Goal: Find contact information: Find contact information

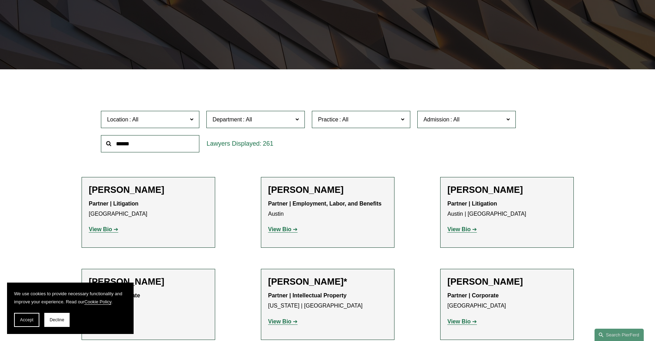
scroll to position [141, 0]
click at [358, 118] on span "Practice" at bounding box center [358, 119] width 80 height 9
click at [430, 120] on span "Admission" at bounding box center [436, 119] width 26 height 6
click at [184, 117] on span "Location" at bounding box center [147, 119] width 80 height 9
drag, startPoint x: 22, startPoint y: 134, endPoint x: 55, endPoint y: 131, distance: 33.5
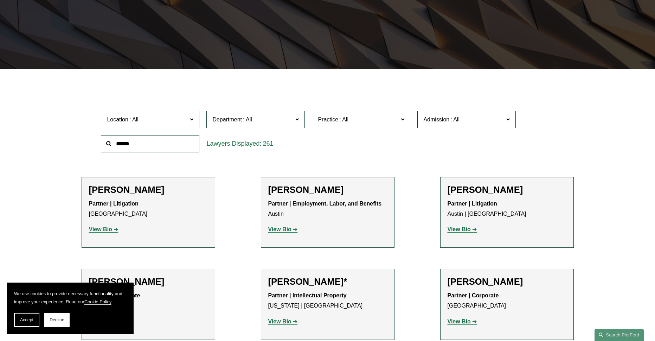
click at [240, 116] on span "Department" at bounding box center [252, 119] width 80 height 9
click at [0, 0] on link "[GEOGRAPHIC_DATA]" at bounding box center [0, 0] width 0 height 0
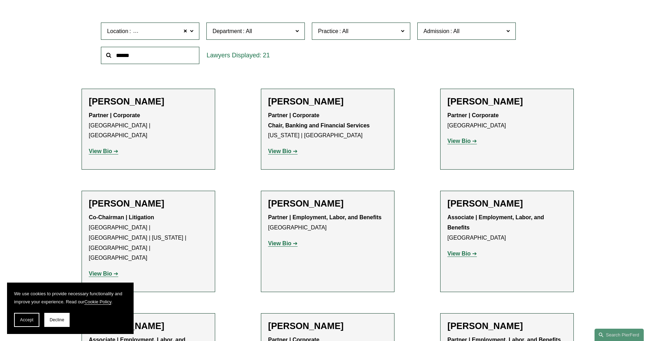
scroll to position [246, 0]
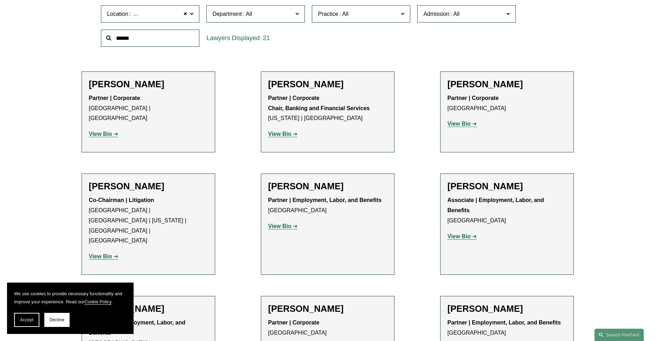
drag, startPoint x: 284, startPoint y: 83, endPoint x: 258, endPoint y: 109, distance: 37.8
drag, startPoint x: 274, startPoint y: 132, endPoint x: 281, endPoint y: 136, distance: 7.7
drag, startPoint x: 264, startPoint y: 85, endPoint x: 362, endPoint y: 85, distance: 97.4
click at [362, 84] on li "[PERSON_NAME] Partner | Corporate Chair, Banking and Financial Services [US_STA…" at bounding box center [328, 111] width 134 height 81
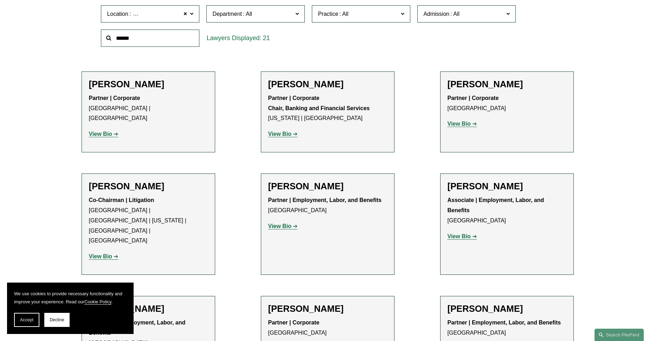
copy h2 "[PERSON_NAME]"
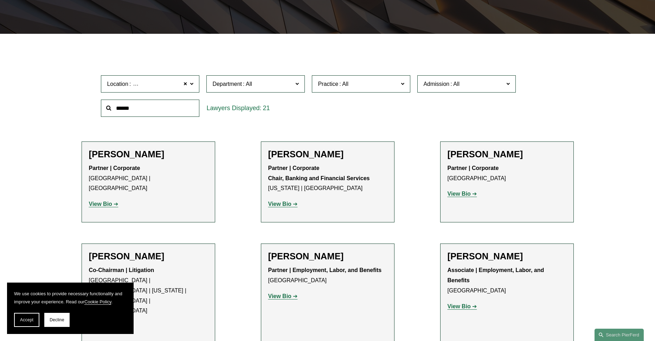
scroll to position [176, 0]
click at [172, 86] on span "Location [GEOGRAPHIC_DATA]" at bounding box center [147, 83] width 80 height 9
click at [0, 0] on link "[US_STATE]" at bounding box center [0, 0] width 0 height 0
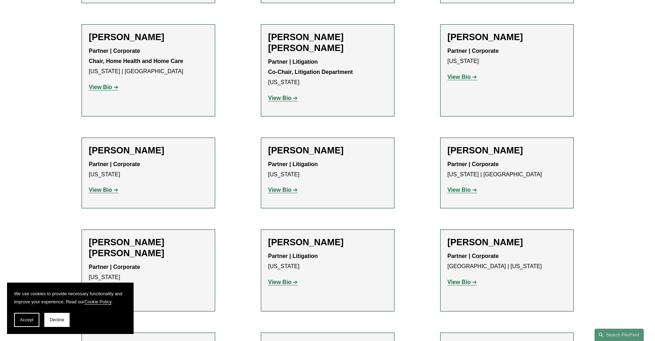
scroll to position [386, 0]
click at [288, 278] on strong "View Bio" at bounding box center [279, 281] width 23 height 6
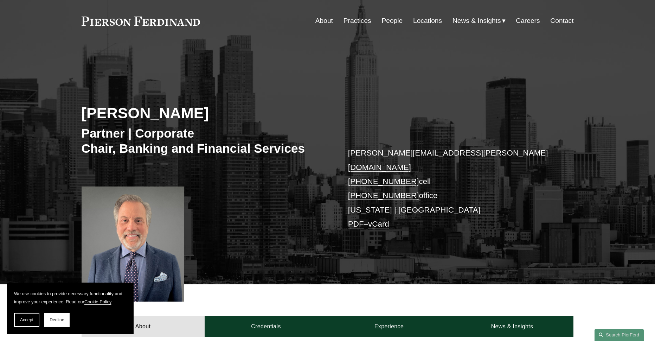
scroll to position [35, 0]
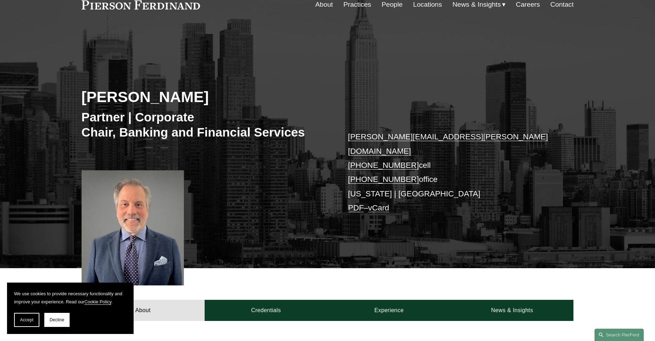
drag, startPoint x: 221, startPoint y: 97, endPoint x: 85, endPoint y: 94, distance: 136.0
click at [85, 94] on h2 "Stephen J. Di Cioccio" at bounding box center [205, 97] width 246 height 18
copy h2 "Stephen J. Di Cioccio"
drag, startPoint x: 352, startPoint y: 152, endPoint x: 404, endPoint y: 152, distance: 51.3
copy link "1.917.696.7752"
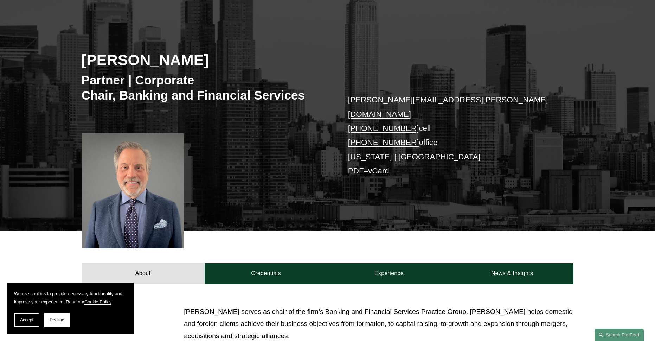
scroll to position [70, 0]
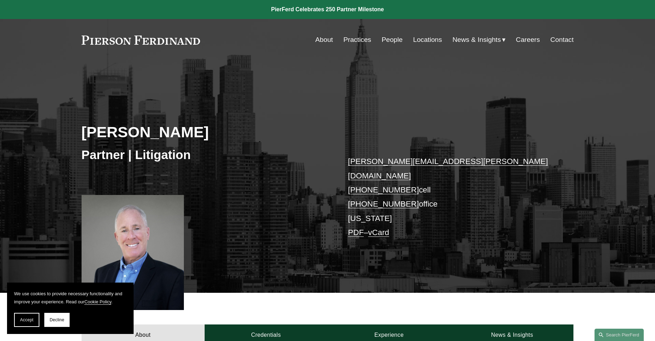
drag, startPoint x: 209, startPoint y: 129, endPoint x: 84, endPoint y: 128, distance: 125.1
click at [84, 128] on h2 "[PERSON_NAME]" at bounding box center [205, 132] width 246 height 18
copy h2 "[PERSON_NAME]"
drag, startPoint x: 352, startPoint y: 176, endPoint x: 406, endPoint y: 178, distance: 54.5
copy link "1.917.576.7919"
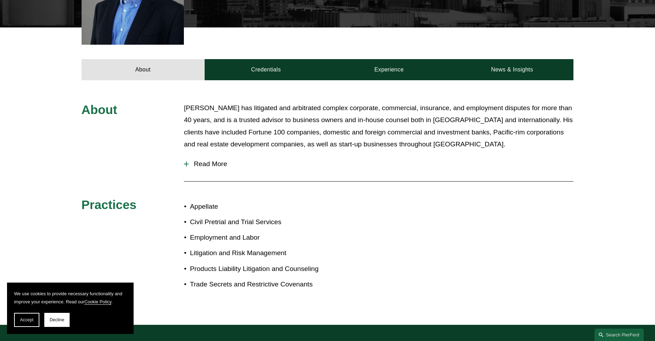
scroll to position [281, 0]
